Goal: Task Accomplishment & Management: Manage account settings

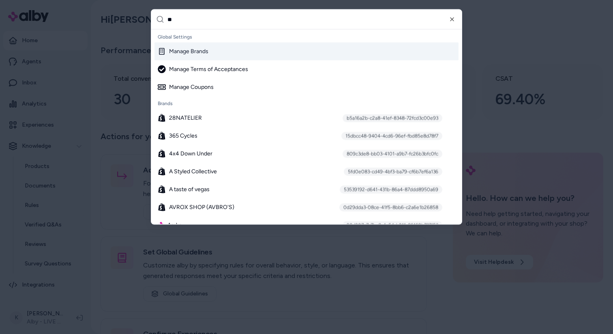
type input "***"
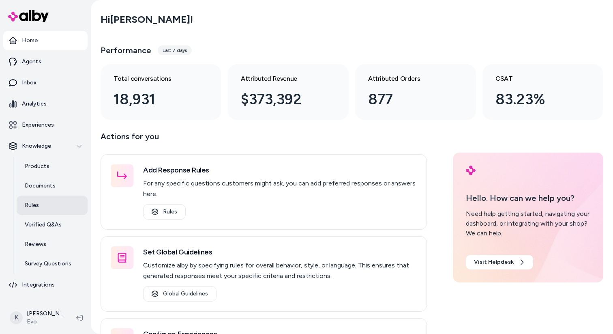
click at [44, 211] on link "Rules" at bounding box center [52, 204] width 71 height 19
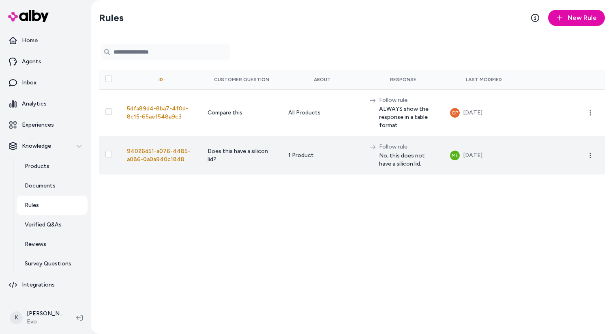
click at [285, 157] on td "1 Product" at bounding box center [322, 155] width 81 height 39
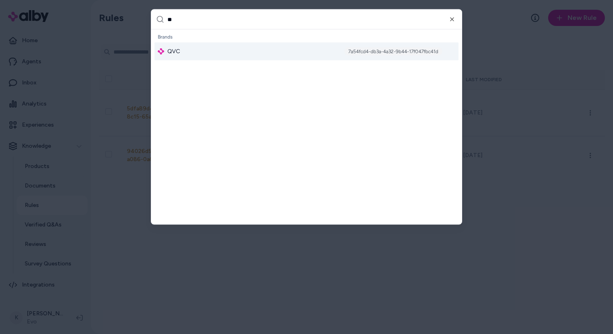
type input "***"
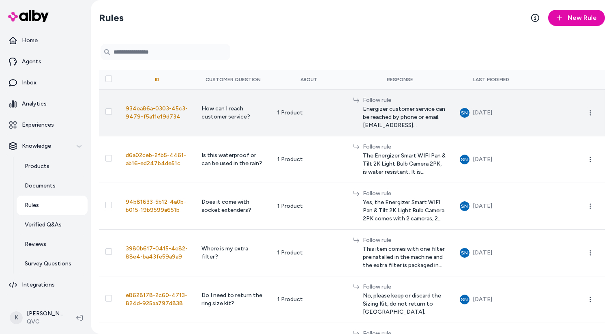
click at [205, 115] on span "How can I reach customer service?" at bounding box center [226, 112] width 49 height 15
click at [146, 111] on span "934ea86a-0303-45c3-9479-f5a11e19d734" at bounding box center [157, 112] width 62 height 15
click at [592, 109] on icon "button" at bounding box center [590, 112] width 6 height 6
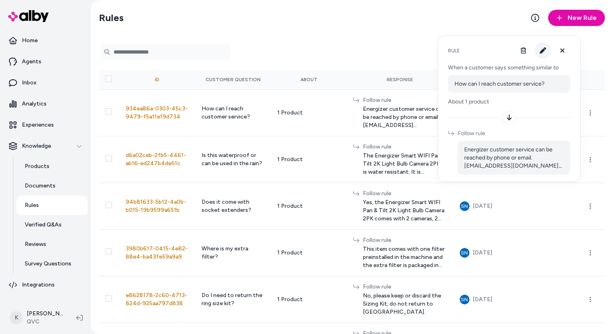
click at [540, 54] on button "button" at bounding box center [543, 51] width 16 height 16
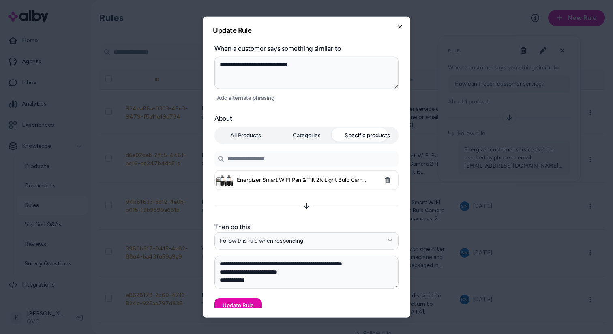
click at [402, 27] on icon "button" at bounding box center [400, 26] width 6 height 6
type textarea "*"
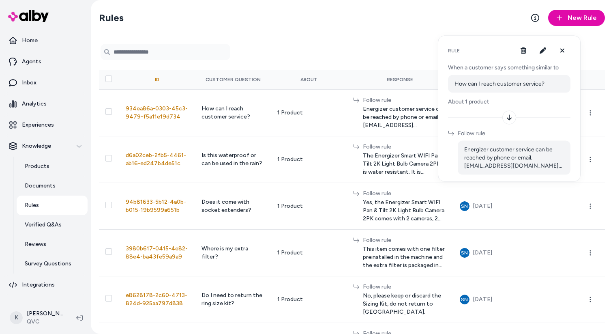
click at [358, 47] on form "Search Products" at bounding box center [352, 52] width 506 height 16
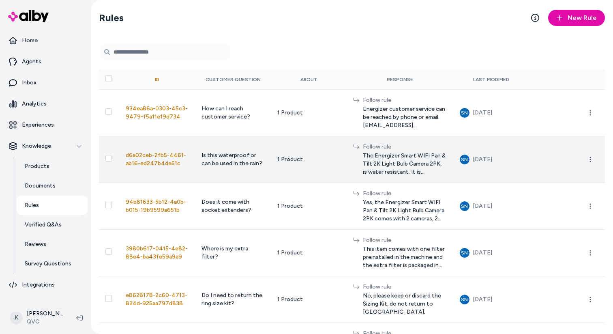
scroll to position [102, 0]
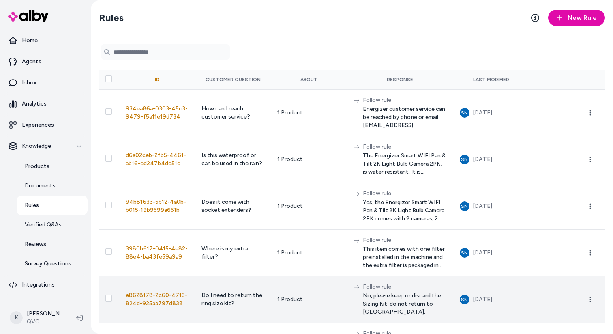
scroll to position [102, 0]
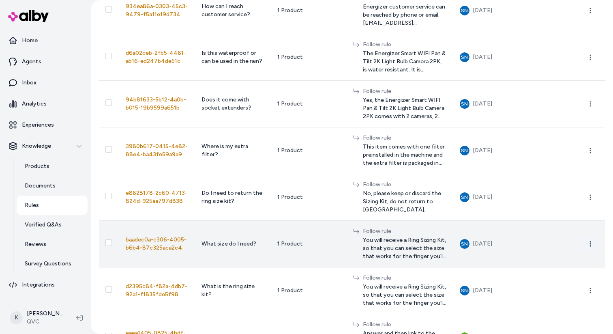
click at [591, 236] on button "button" at bounding box center [590, 244] width 16 height 16
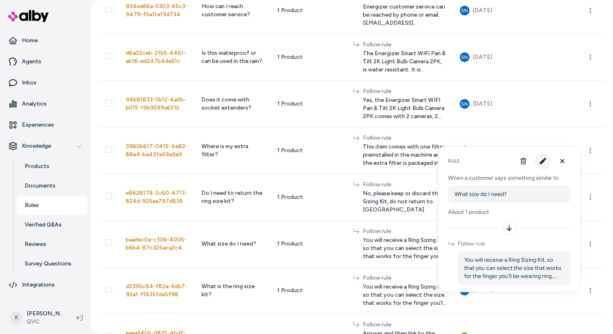
click at [544, 161] on icon "button" at bounding box center [543, 161] width 6 height 6
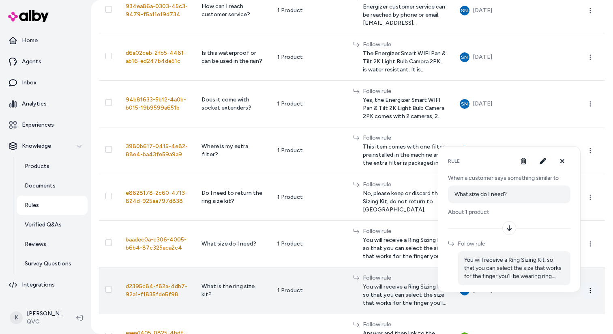
click at [591, 287] on icon "button" at bounding box center [590, 290] width 6 height 6
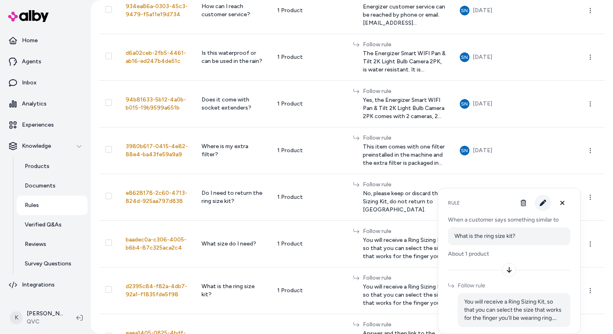
click at [547, 204] on button "button" at bounding box center [543, 203] width 16 height 16
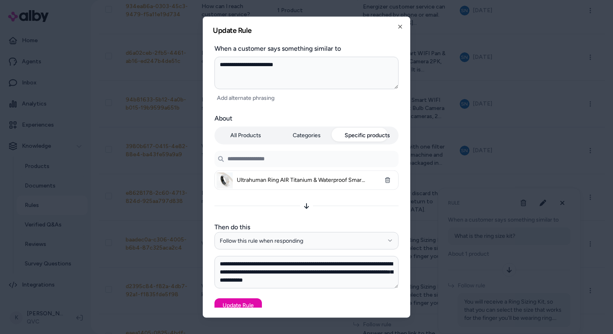
type textarea "*"
click at [438, 206] on div at bounding box center [306, 167] width 613 height 334
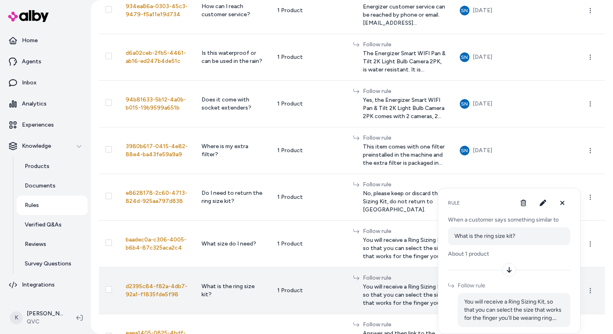
click at [277, 286] on div "1 Product" at bounding box center [308, 290] width 63 height 8
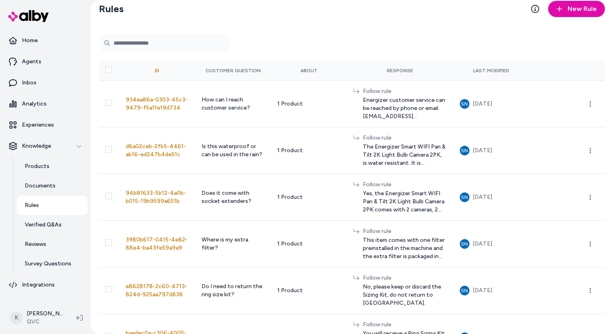
scroll to position [0, 0]
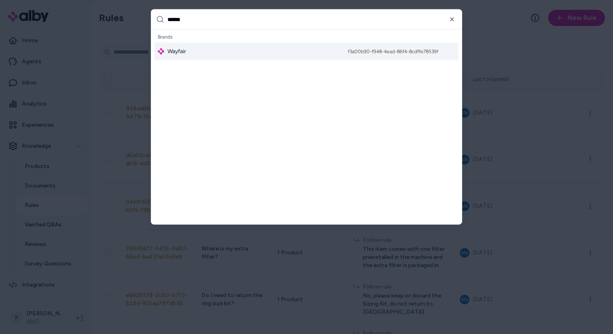
type input "*******"
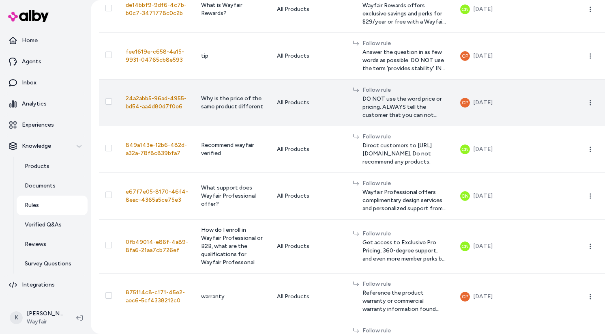
scroll to position [105, 0]
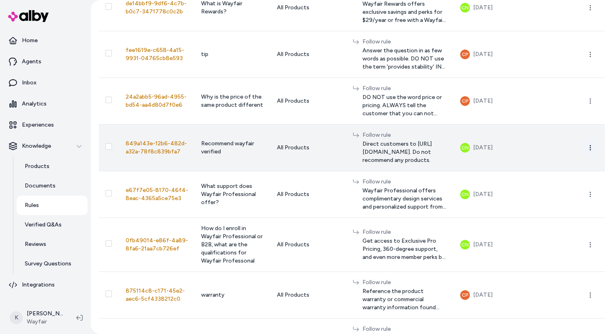
click at [590, 144] on icon "button" at bounding box center [590, 147] width 6 height 6
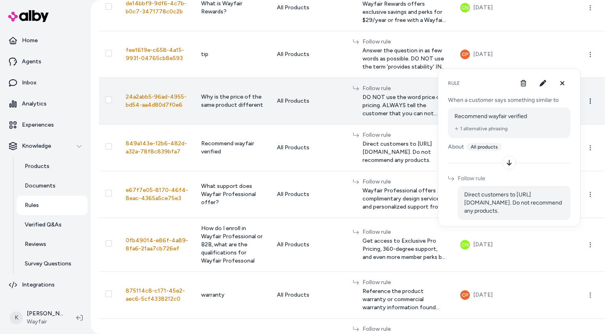
click at [591, 100] on icon "button" at bounding box center [590, 101] width 6 height 6
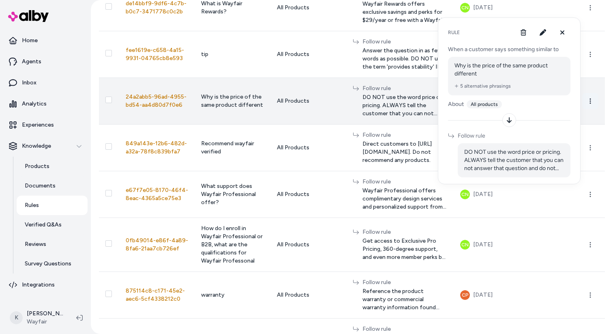
click at [592, 102] on icon "button" at bounding box center [590, 101] width 6 height 6
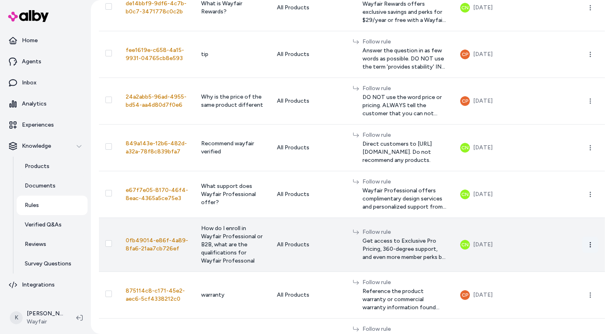
click at [595, 252] on button "button" at bounding box center [590, 244] width 16 height 16
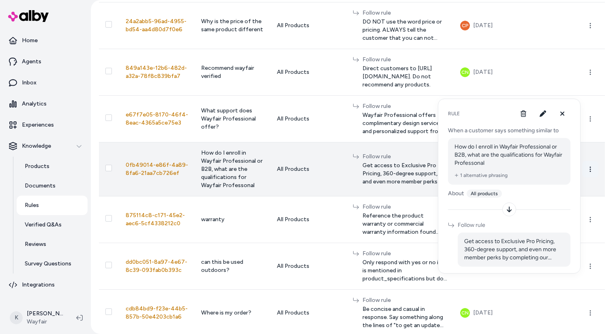
scroll to position [182, 0]
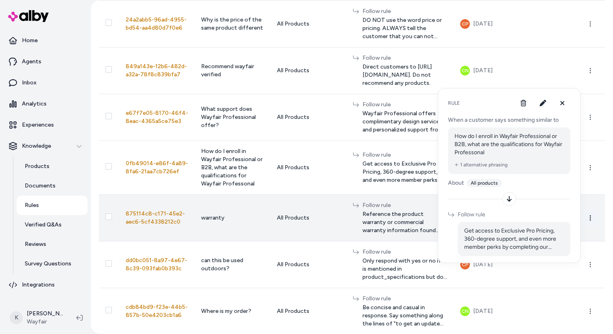
click at [592, 221] on icon "button" at bounding box center [590, 218] width 6 height 6
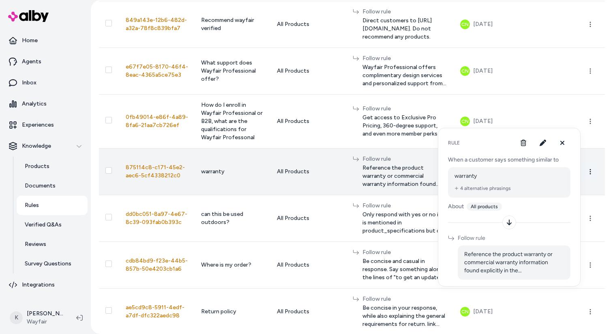
scroll to position [232, 0]
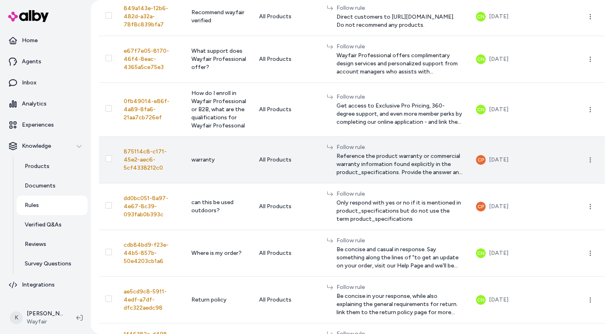
click at [592, 215] on button "button" at bounding box center [590, 206] width 16 height 16
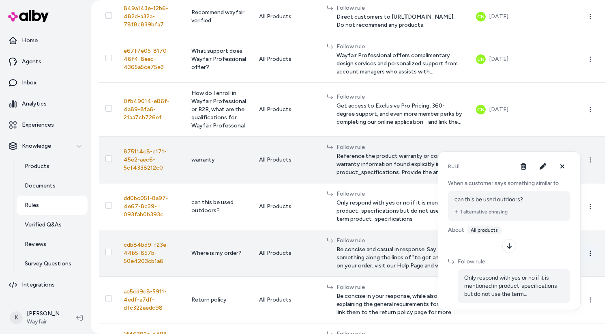
click at [594, 261] on button "button" at bounding box center [590, 253] width 16 height 16
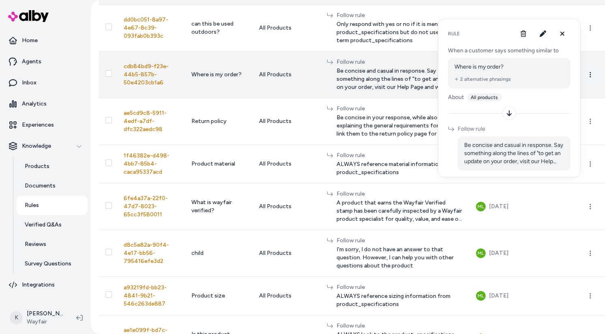
scroll to position [412, 0]
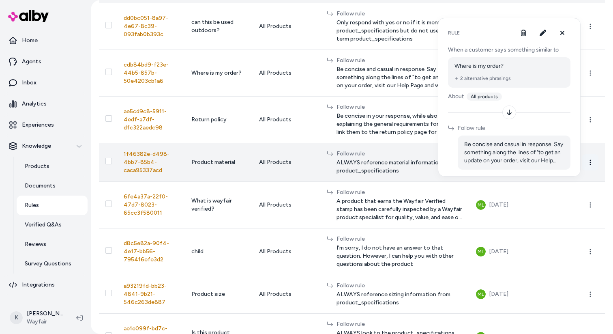
click at [593, 170] on button "button" at bounding box center [590, 162] width 16 height 16
